Goal: Task Accomplishment & Management: Manage account settings

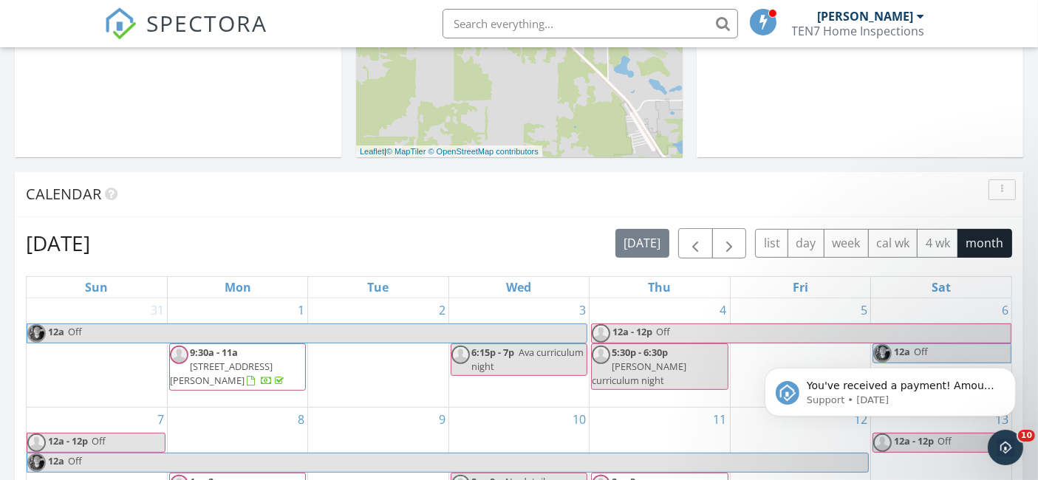
scroll to position [483, 0]
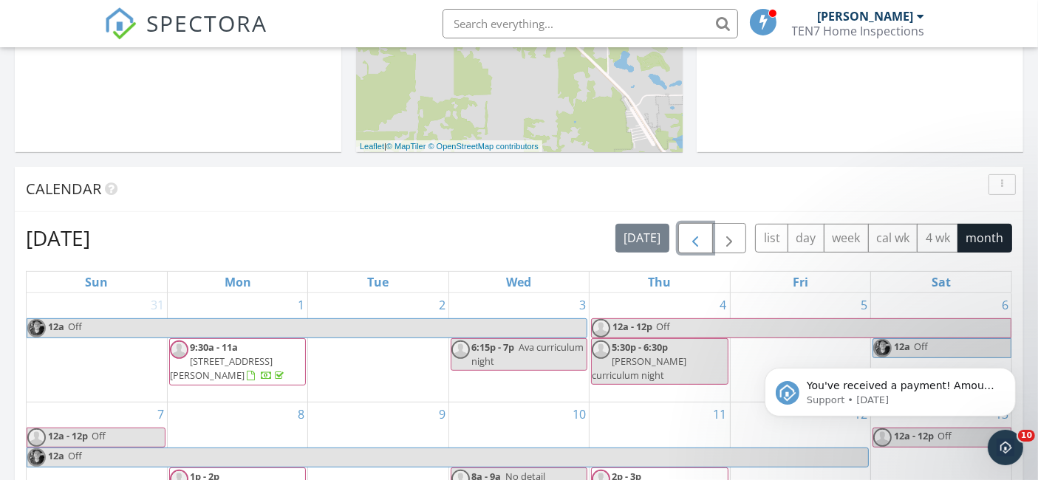
click at [691, 239] on span "button" at bounding box center [695, 239] width 18 height 18
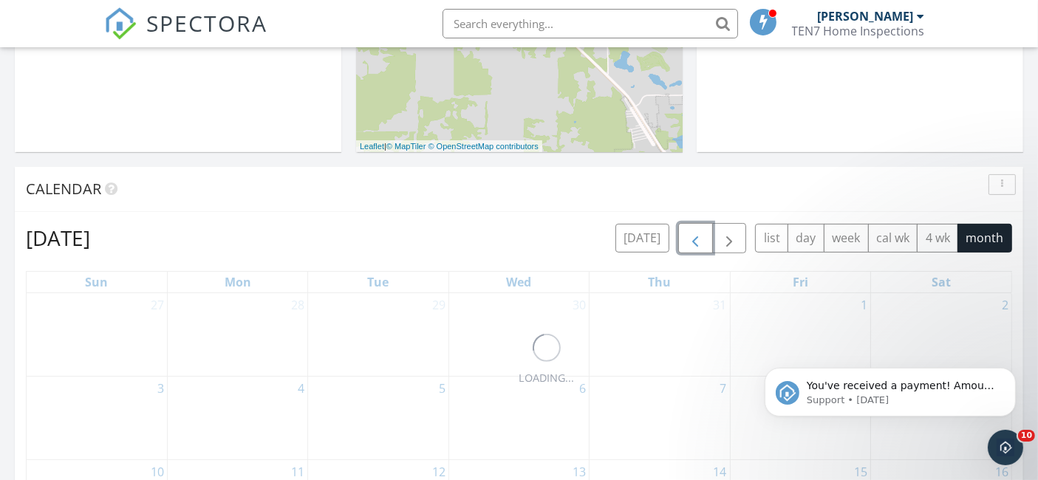
click at [691, 239] on span "button" at bounding box center [695, 239] width 18 height 18
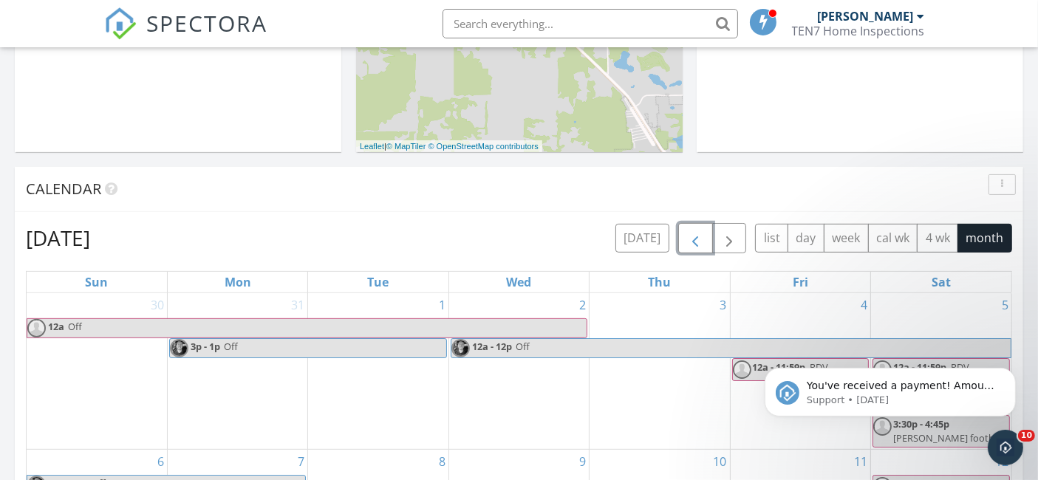
click at [691, 239] on span "button" at bounding box center [695, 239] width 18 height 18
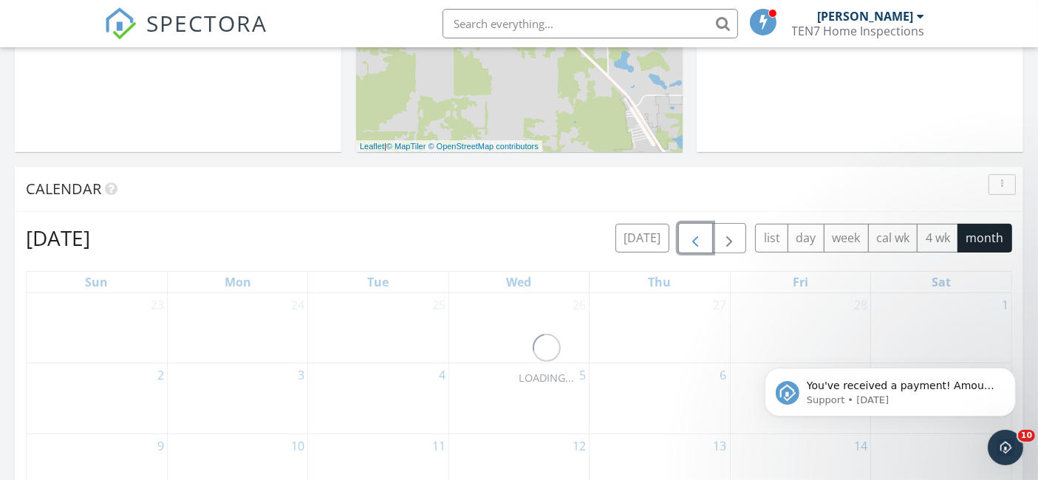
click at [691, 239] on span "button" at bounding box center [695, 239] width 18 height 18
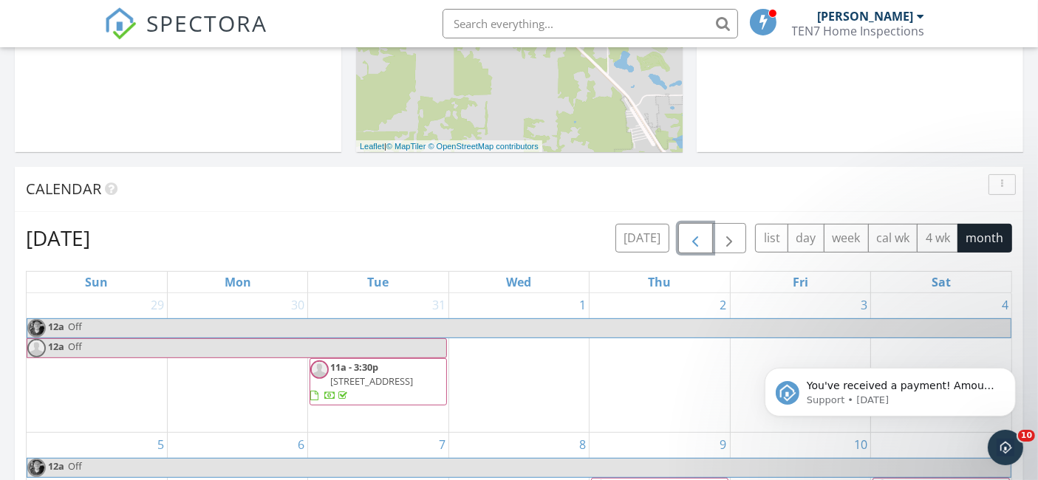
click at [691, 239] on span "button" at bounding box center [695, 239] width 18 height 18
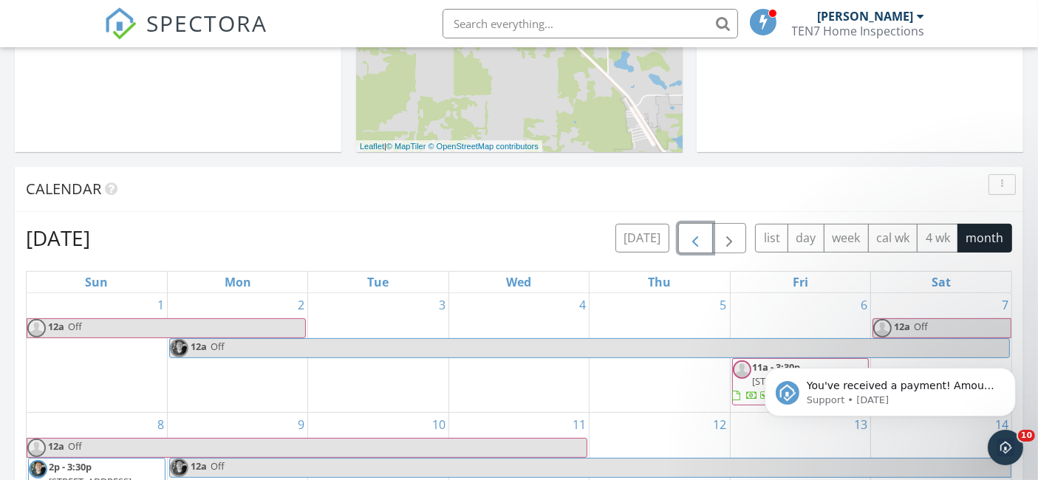
click at [691, 239] on span "button" at bounding box center [695, 239] width 18 height 18
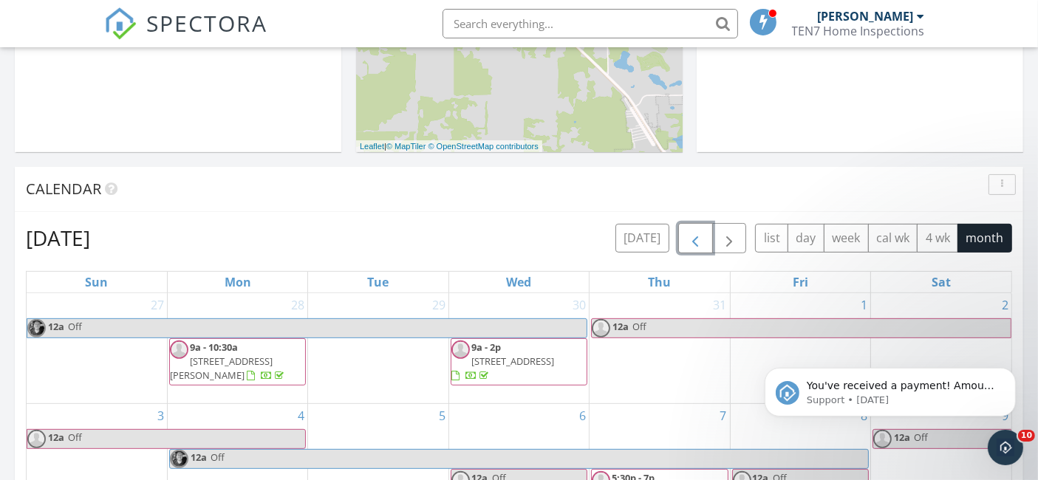
click at [691, 239] on span "button" at bounding box center [695, 239] width 18 height 18
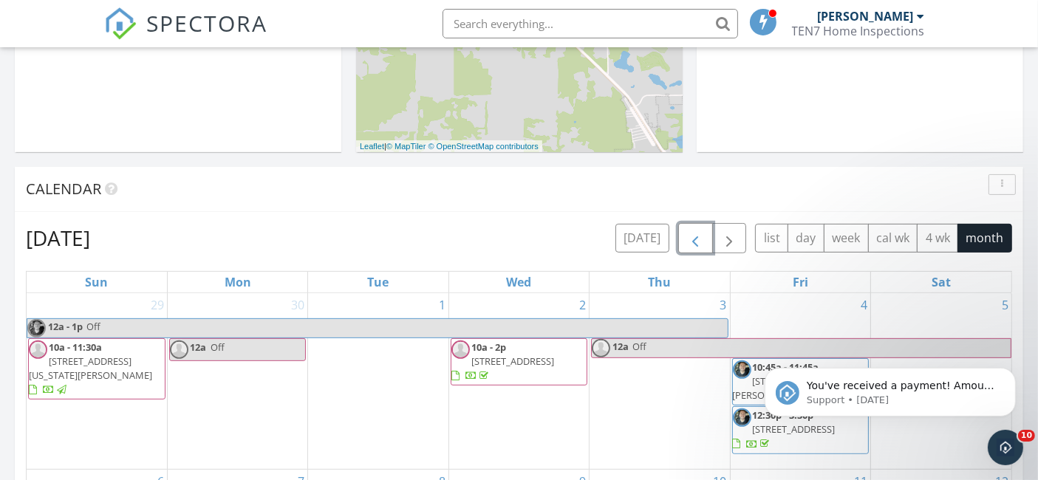
click at [691, 239] on span "button" at bounding box center [695, 239] width 18 height 18
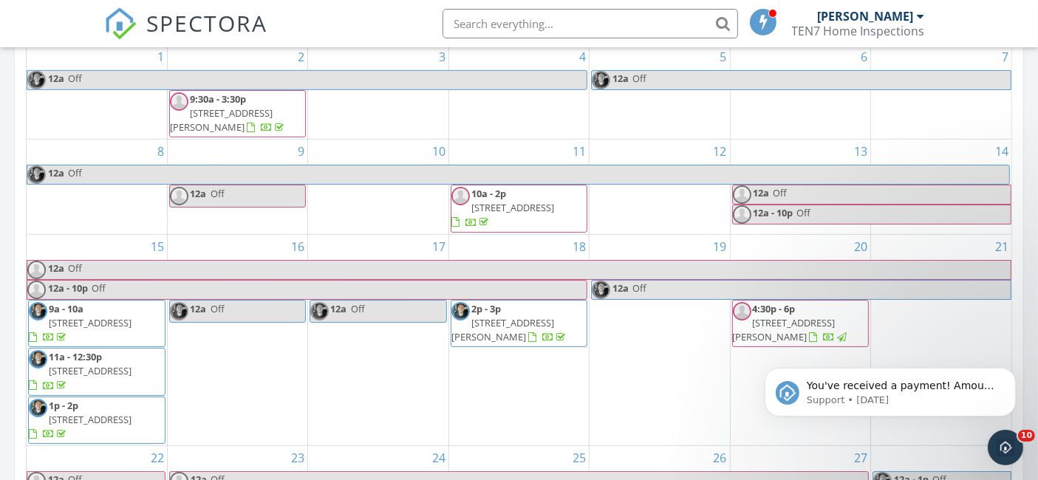
scroll to position [726, 0]
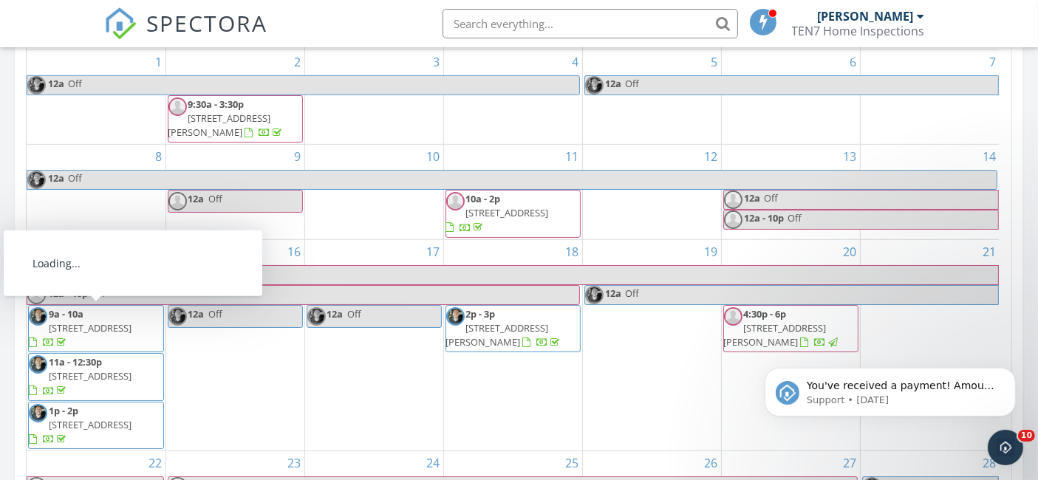
click at [105, 370] on span "4407 W Ponkan Rd, Apopka 32712" at bounding box center [90, 375] width 83 height 13
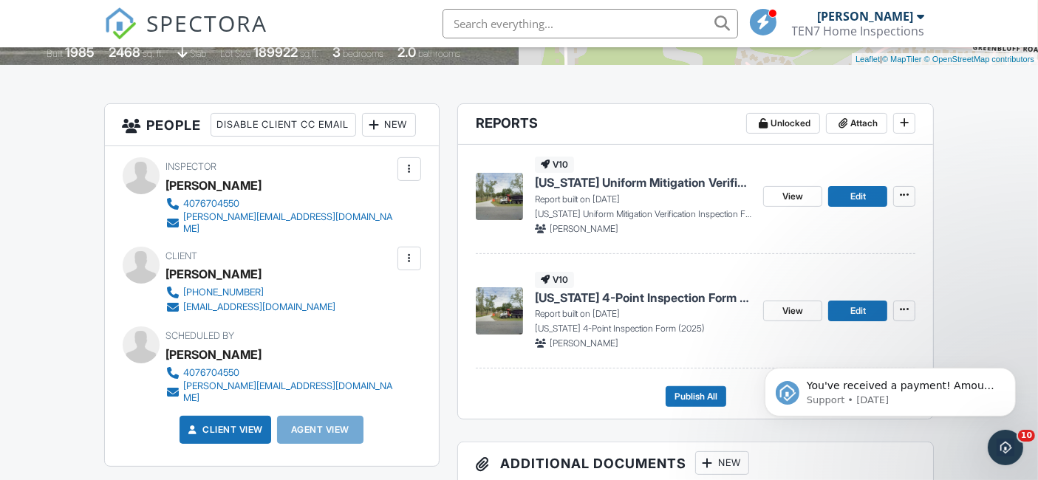
scroll to position [341, 0]
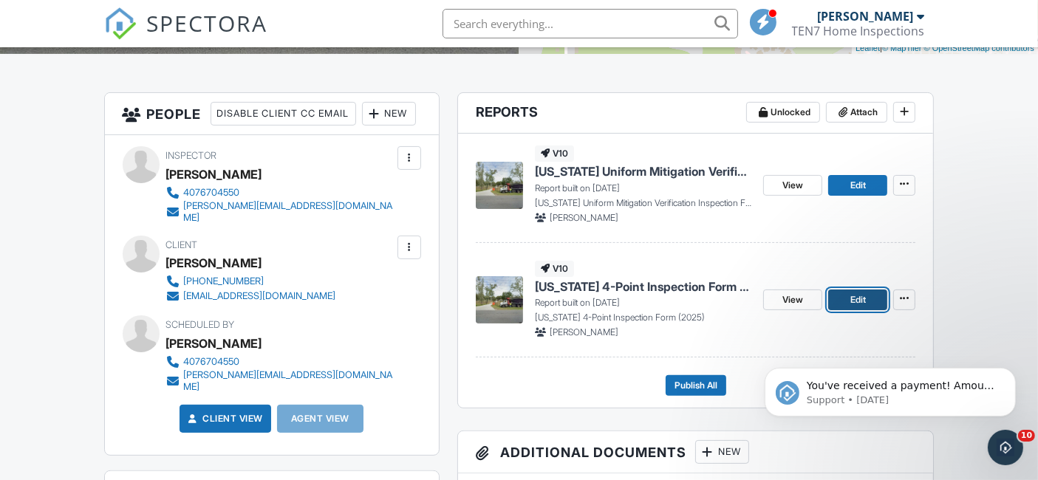
click at [863, 302] on span "Edit" at bounding box center [858, 300] width 16 height 15
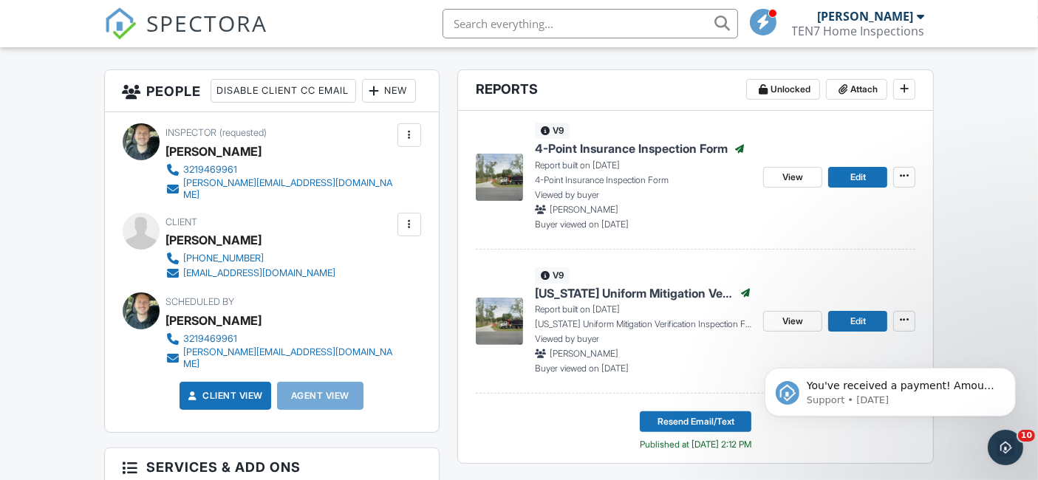
scroll to position [360, 0]
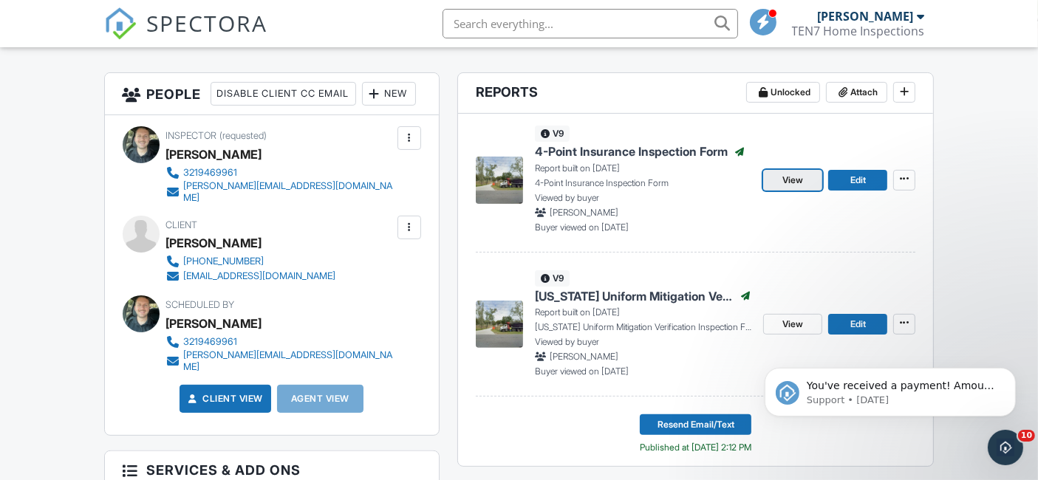
click at [779, 171] on link "View" at bounding box center [792, 180] width 59 height 21
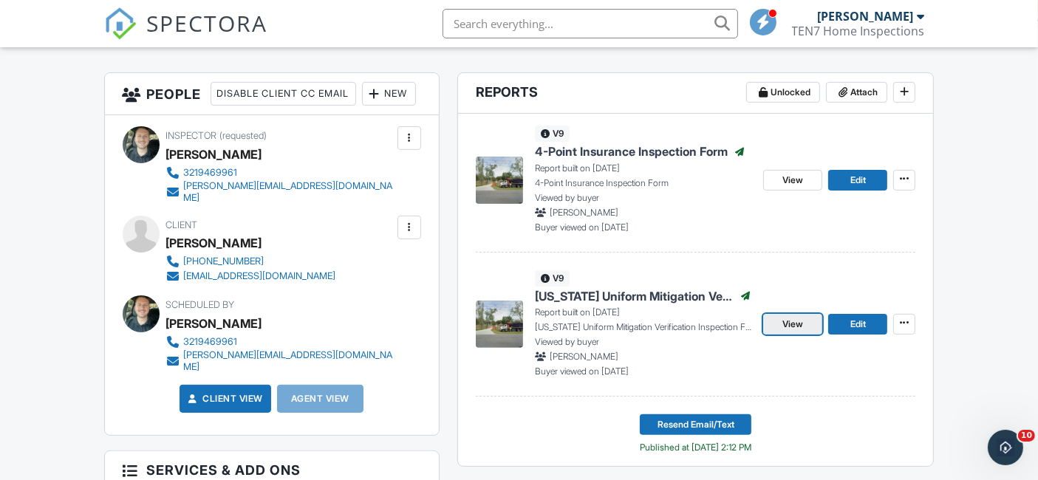
click at [806, 328] on link "View" at bounding box center [792, 324] width 59 height 21
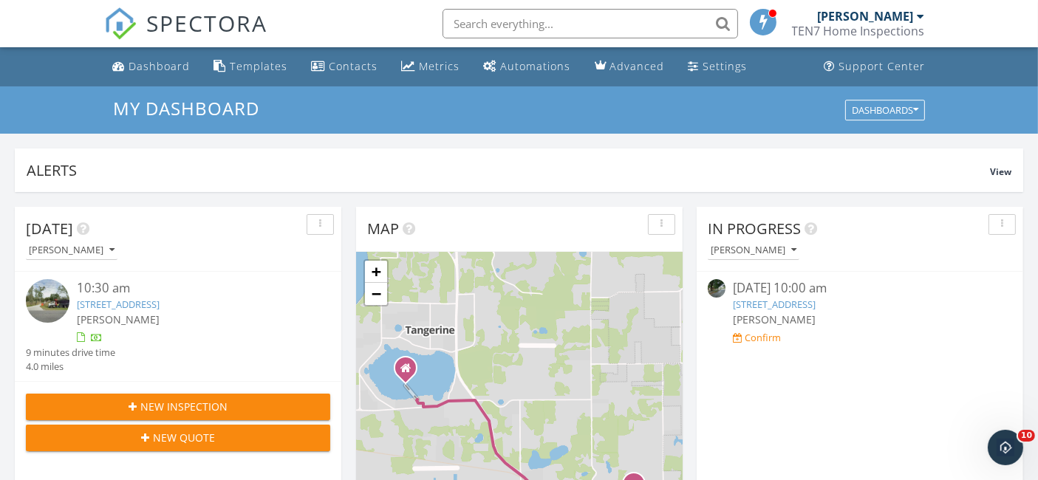
click at [154, 304] on link "4407 W Ponkan Rd, Apopka, FL 32712" at bounding box center [118, 304] width 83 height 13
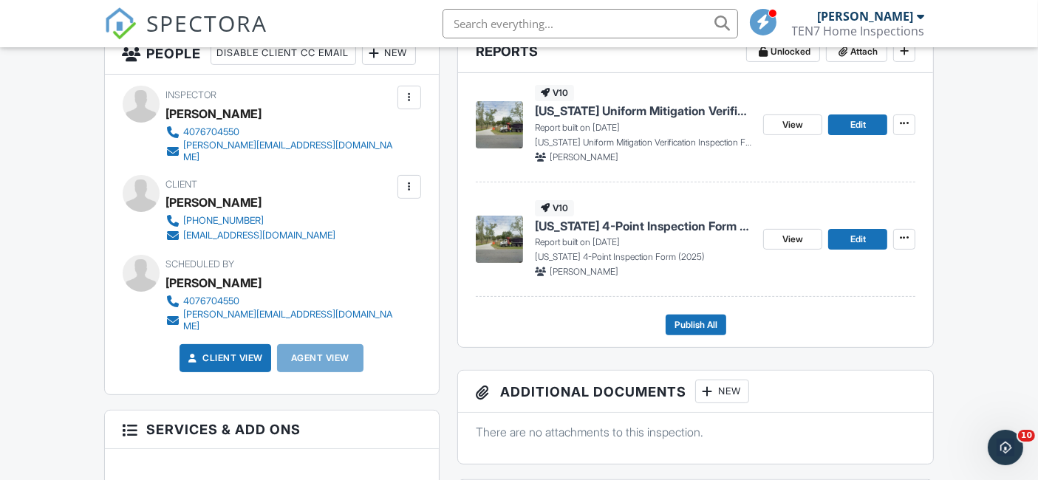
scroll to position [396, 0]
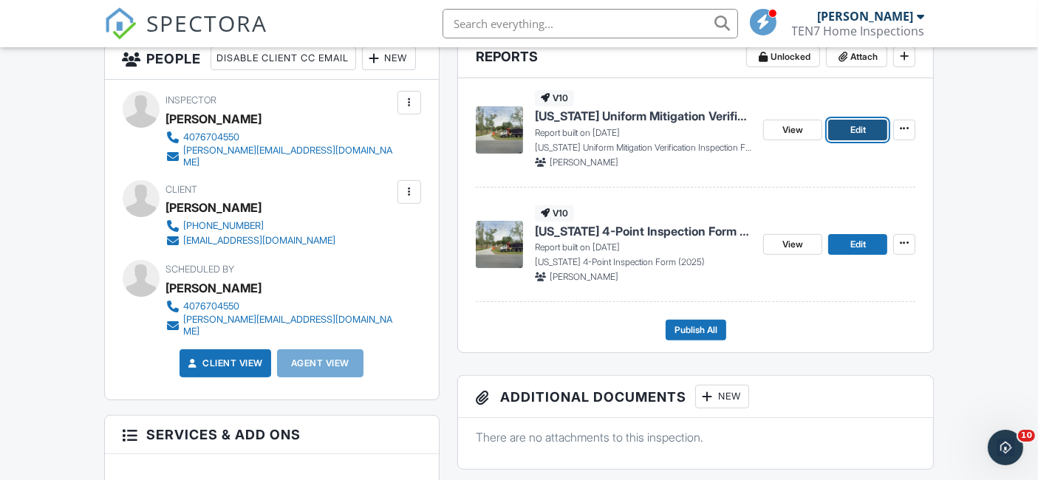
click at [867, 126] on link "Edit" at bounding box center [857, 130] width 59 height 21
